Goal: Task Accomplishment & Management: Complete application form

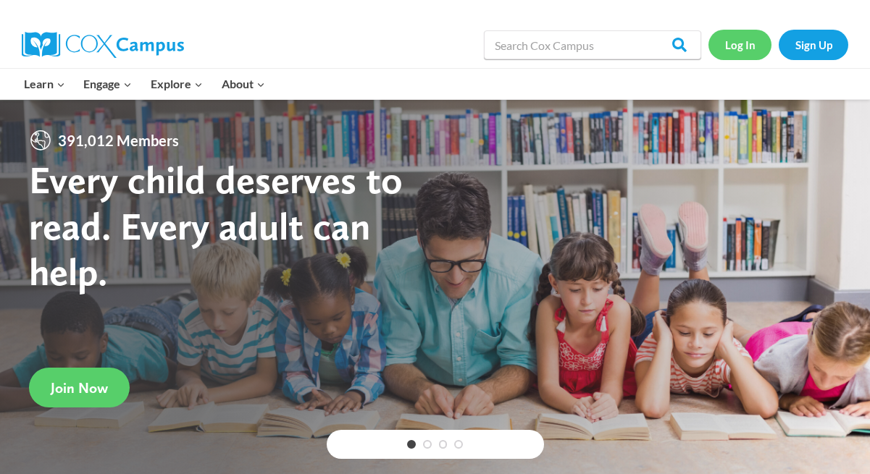
click at [752, 37] on link "Log In" at bounding box center [739, 45] width 63 height 30
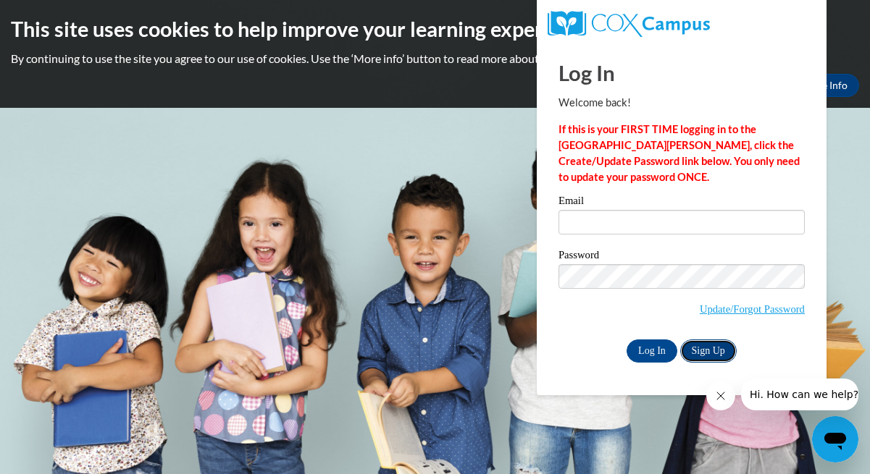
click at [717, 349] on link "Sign Up" at bounding box center [708, 351] width 56 height 23
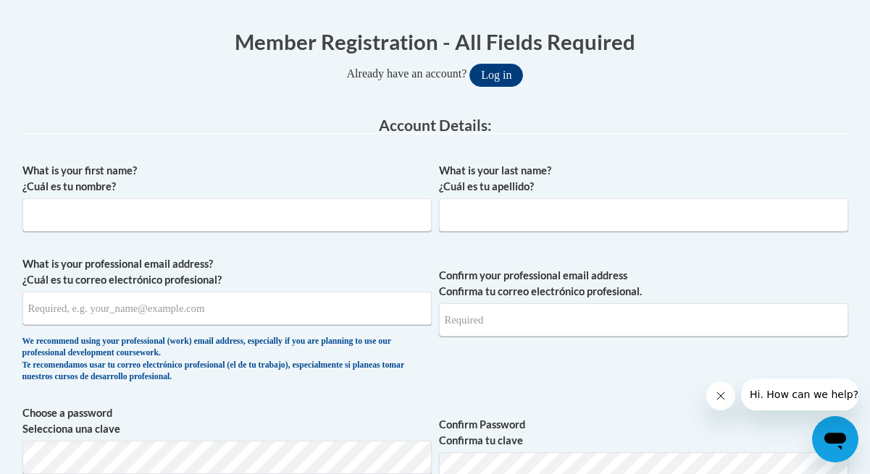
scroll to position [299, 0]
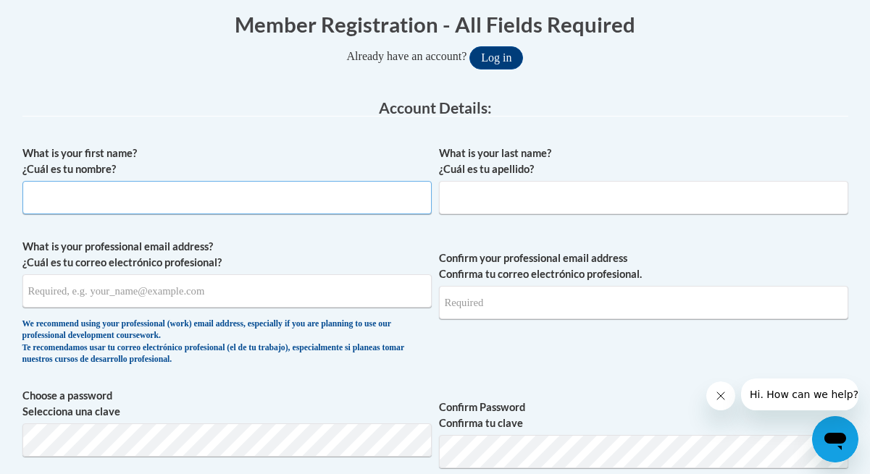
click at [379, 191] on input "What is your first name? ¿Cuál es tu nombre?" at bounding box center [226, 197] width 409 height 33
type input "[PERSON_NAME]"
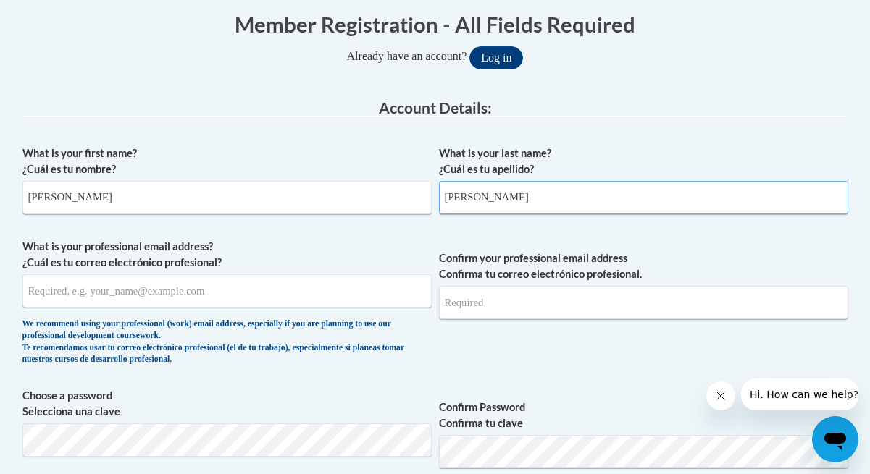
type input "[PERSON_NAME]"
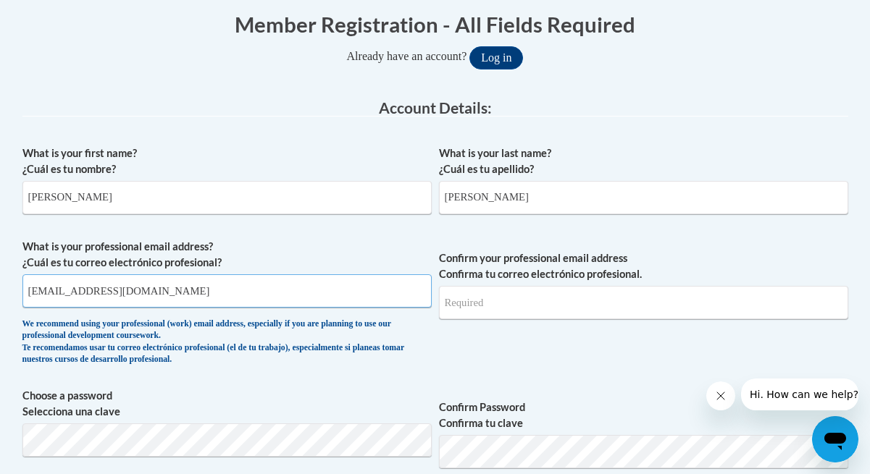
type input "[EMAIL_ADDRESS][DOMAIN_NAME]"
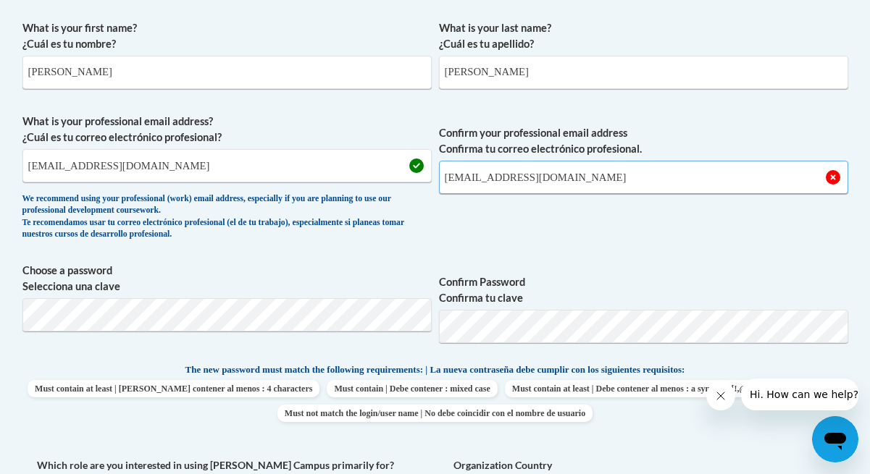
scroll to position [427, 0]
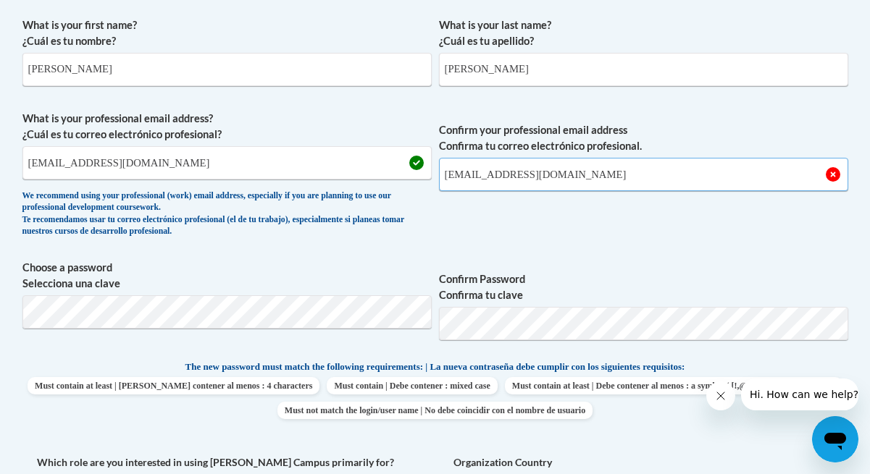
type input "[EMAIL_ADDRESS][DOMAIN_NAME]"
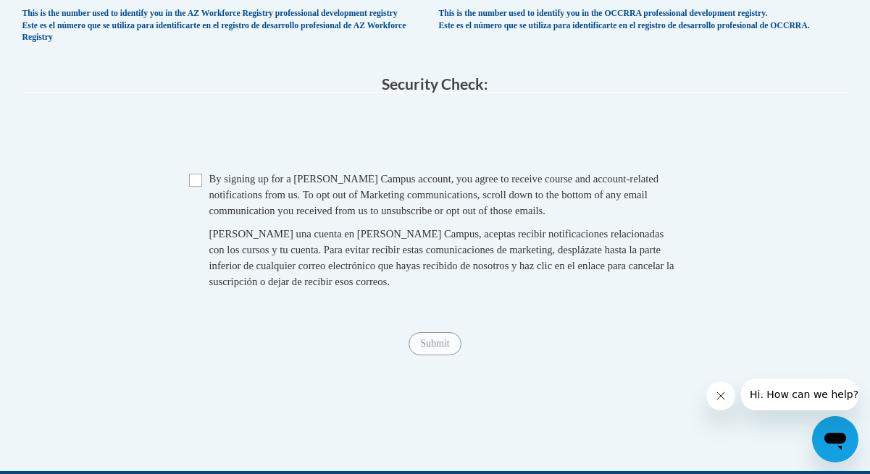
scroll to position [1067, 0]
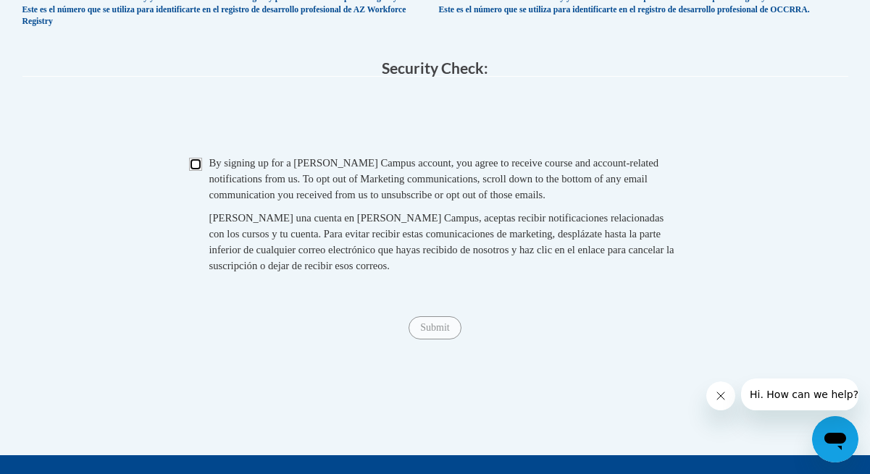
click at [194, 171] on input "Checkbox" at bounding box center [195, 164] width 13 height 13
checkbox input "true"
click at [447, 340] on input "Submit" at bounding box center [434, 327] width 52 height 23
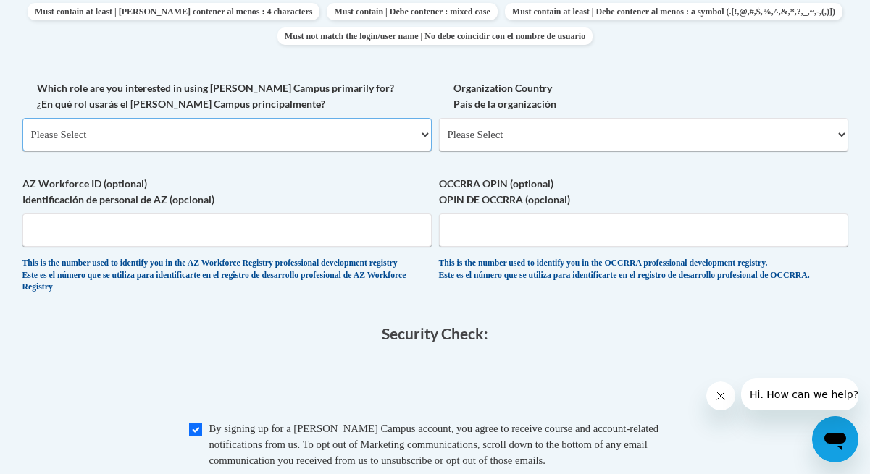
scroll to position [799, 0]
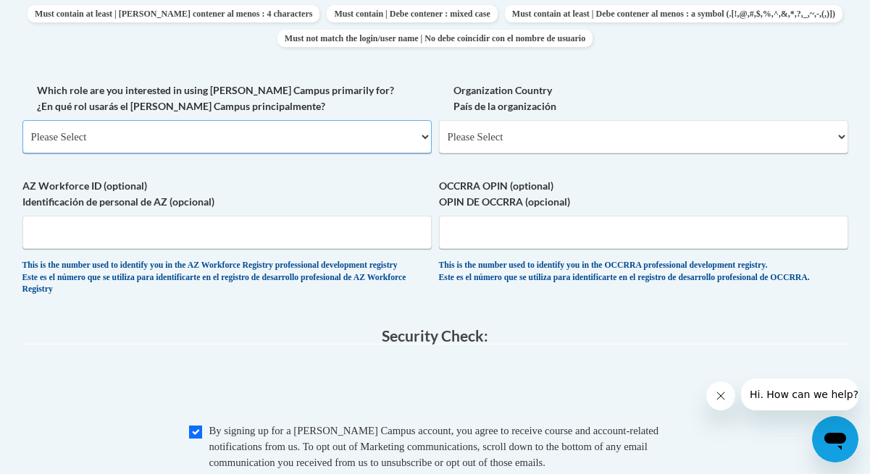
click at [284, 140] on select "Please Select College/University | Colegio/Universidad Community/Nonprofit Part…" at bounding box center [226, 136] width 409 height 33
select select "fbf2d438-af2f-41f8-98f1-81c410e29de3"
click at [22, 120] on select "Please Select College/University | Colegio/Universidad Community/Nonprofit Part…" at bounding box center [226, 136] width 409 height 33
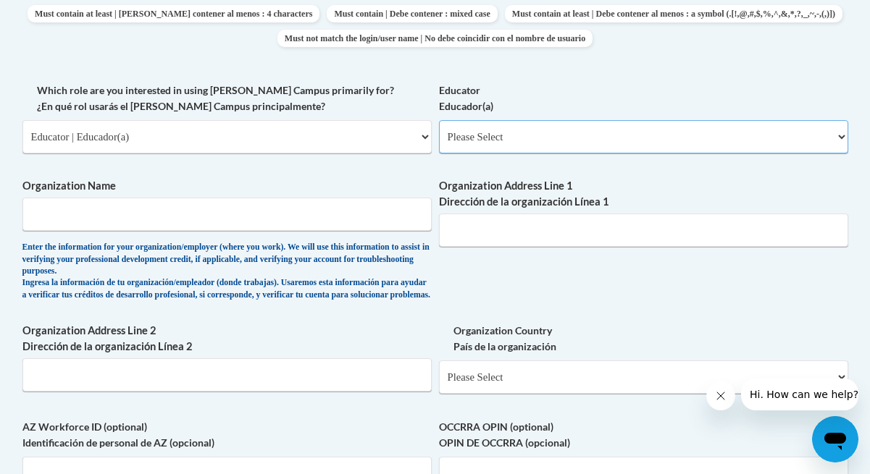
click at [529, 141] on select "Please Select Early Learning/Daycare Teacher/Family Home Care Provider | Maestr…" at bounding box center [643, 136] width 409 height 33
click at [340, 217] on input "Organization Name" at bounding box center [226, 214] width 409 height 33
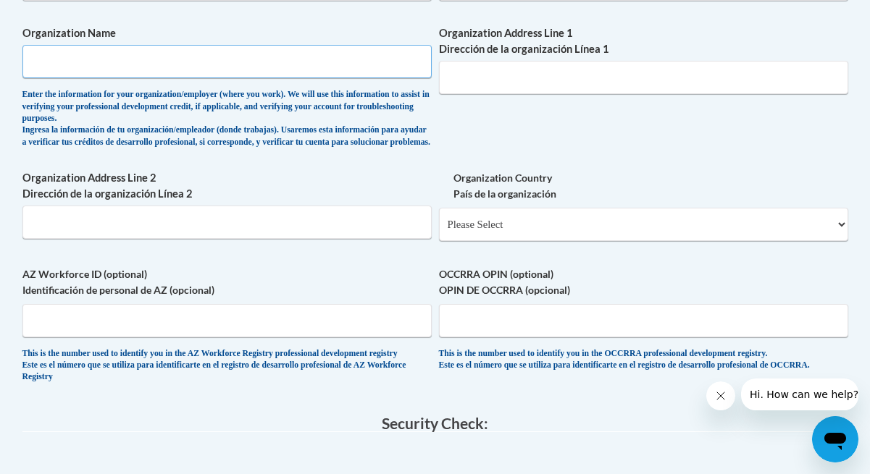
scroll to position [957, 0]
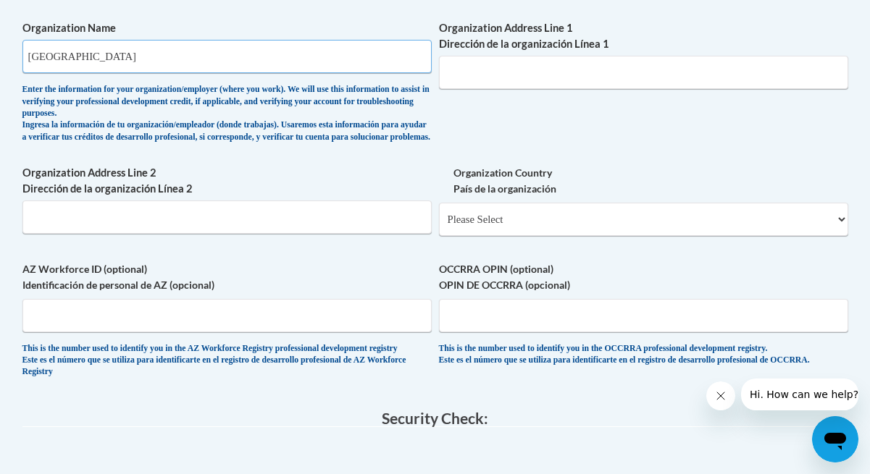
type input "[GEOGRAPHIC_DATA]"
click at [508, 64] on input "Organization Address Line 1 Dirección de la organización Línea 1" at bounding box center [643, 72] width 409 height 33
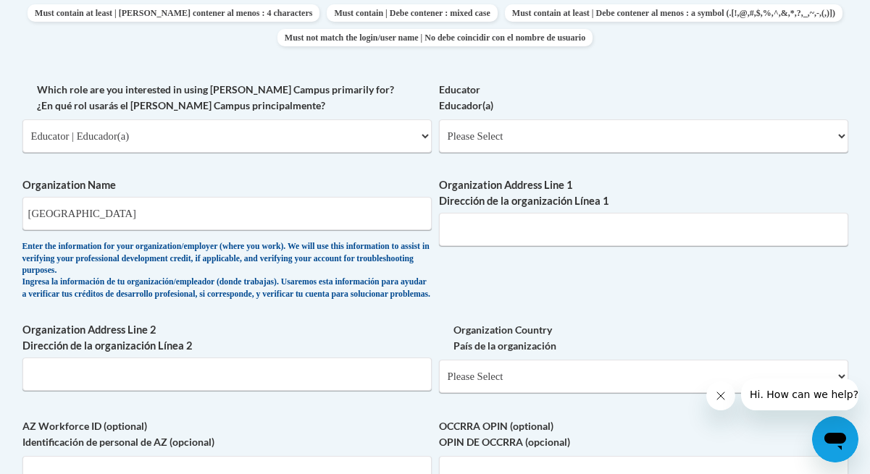
scroll to position [1220, 0]
